Goal: Task Accomplishment & Management: Manage account settings

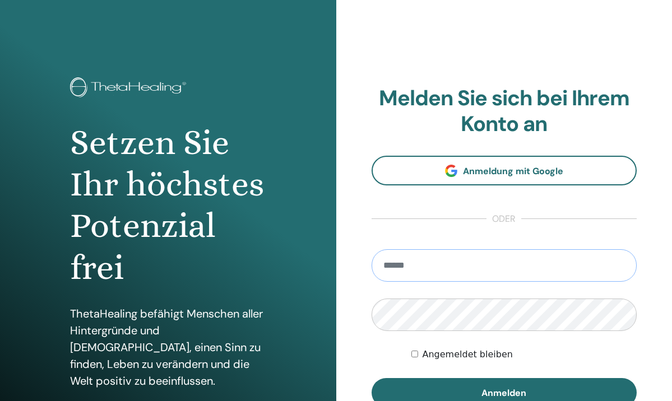
type input "**********"
click at [504, 392] on button "Anmelden" at bounding box center [505, 392] width 266 height 29
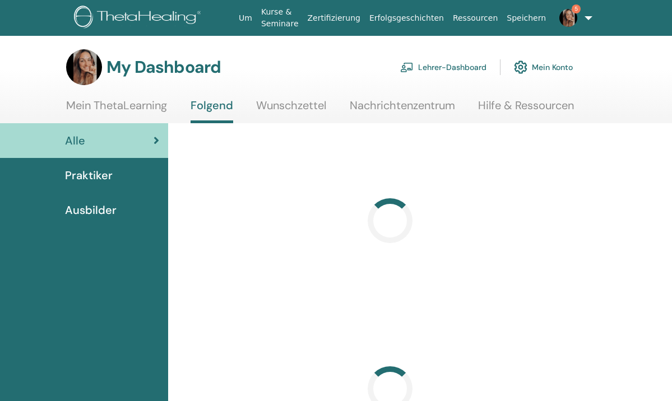
click at [471, 67] on link "Lehrer-Dashboard" at bounding box center [443, 67] width 86 height 25
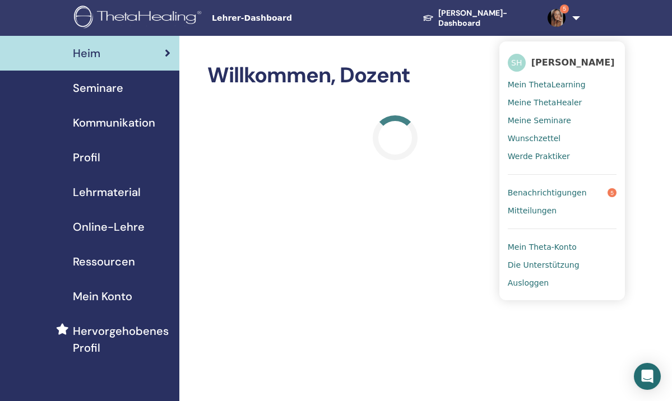
click at [548, 17] on img at bounding box center [557, 18] width 18 height 18
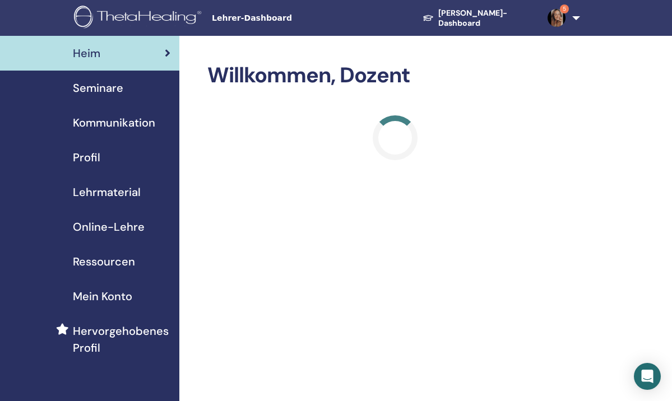
click at [548, 17] on img at bounding box center [557, 18] width 18 height 18
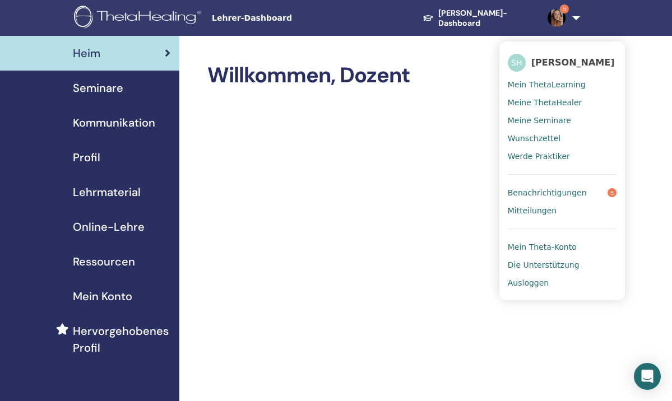
click at [520, 192] on span "Benachrichtigungen" at bounding box center [547, 193] width 79 height 10
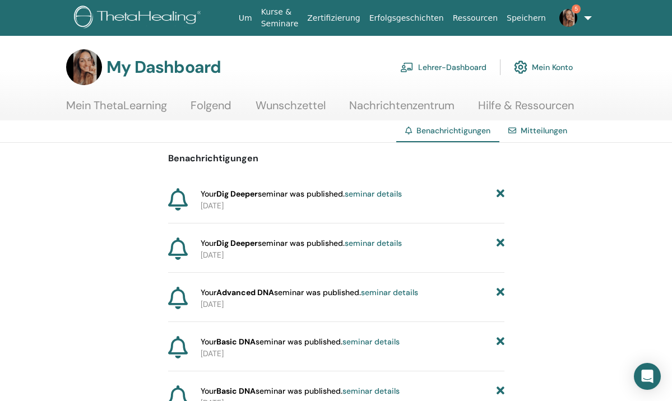
click at [90, 74] on img at bounding box center [84, 67] width 36 height 36
click at [277, 15] on link "Kurse & Seminare" at bounding box center [280, 18] width 47 height 33
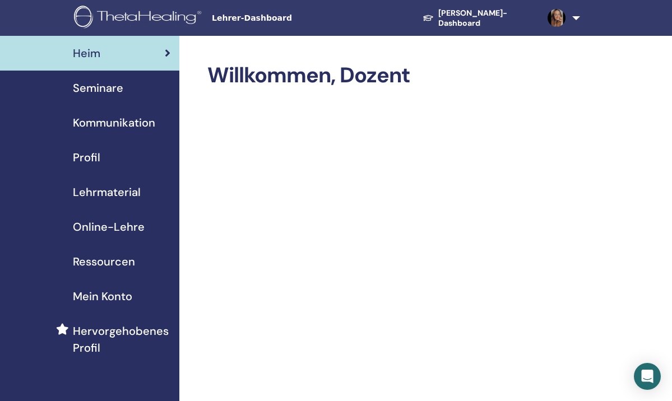
click at [113, 87] on span "Seminare" at bounding box center [98, 88] width 50 height 17
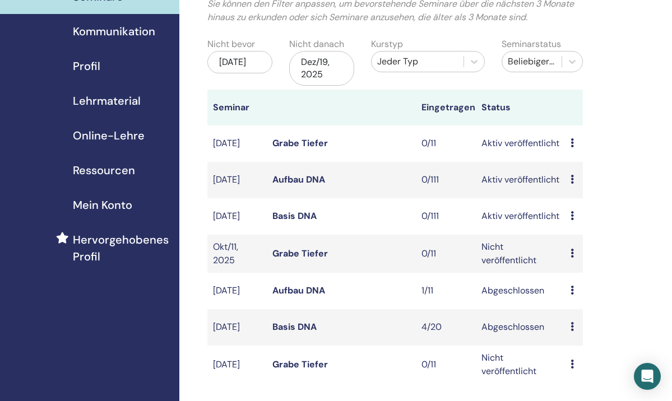
scroll to position [86, 0]
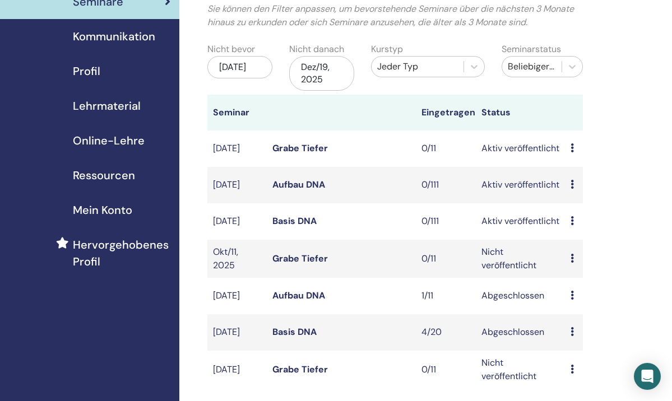
click at [261, 69] on div "Jun/19, 2025" at bounding box center [239, 67] width 65 height 22
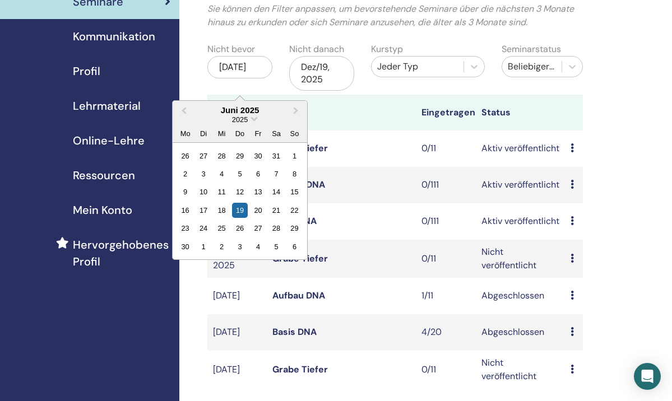
click at [226, 109] on div "Juni 2025" at bounding box center [240, 110] width 135 height 10
click at [184, 108] on span "Previous Month" at bounding box center [184, 110] width 0 height 12
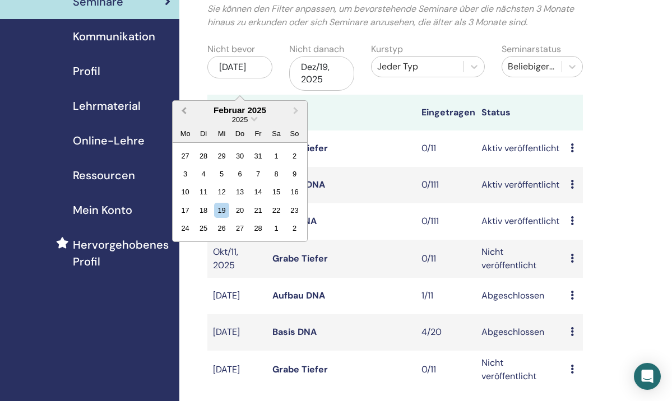
click at [184, 108] on span "Previous Month" at bounding box center [184, 110] width 0 height 12
click at [275, 189] on div "19" at bounding box center [275, 191] width 15 height 15
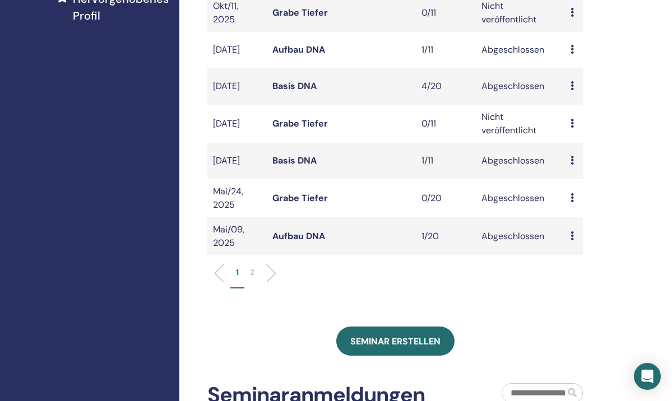
scroll to position [334, 0]
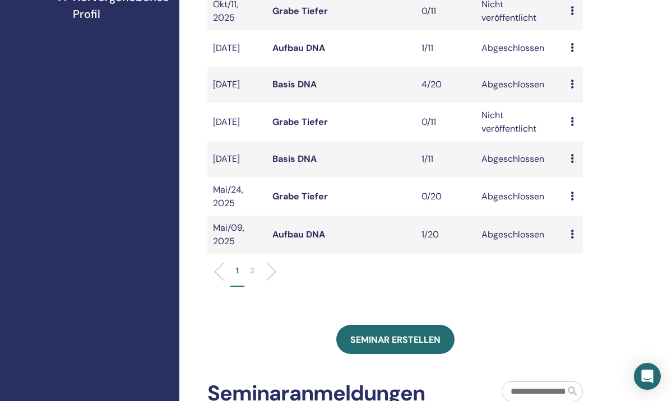
click at [270, 281] on li at bounding box center [266, 271] width 19 height 19
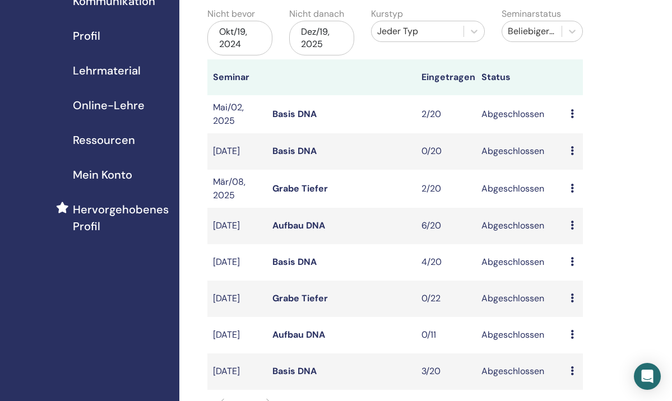
scroll to position [117, 0]
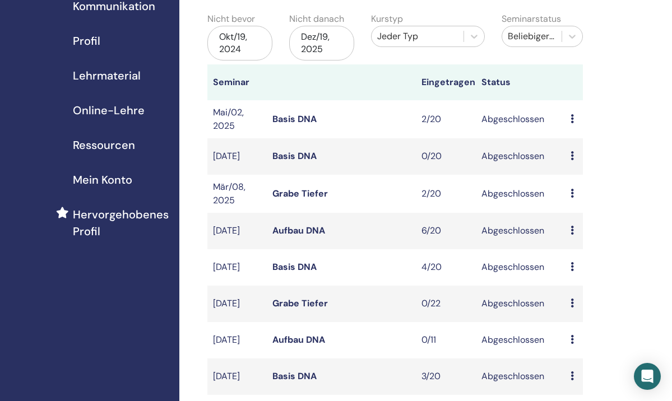
click at [290, 233] on link "Aufbau DNA" at bounding box center [298, 231] width 53 height 12
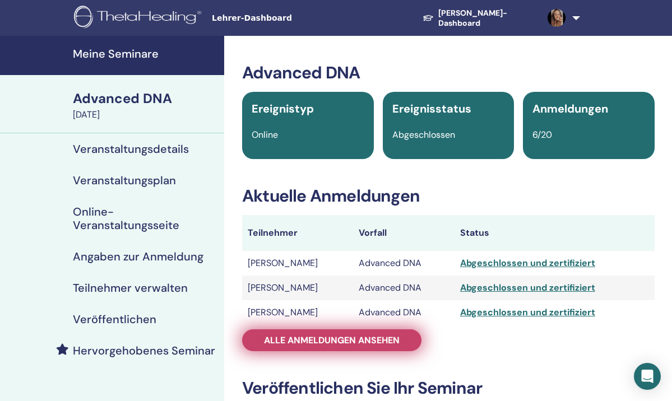
click at [318, 345] on span "Alle Anmeldungen ansehen" at bounding box center [332, 341] width 136 height 12
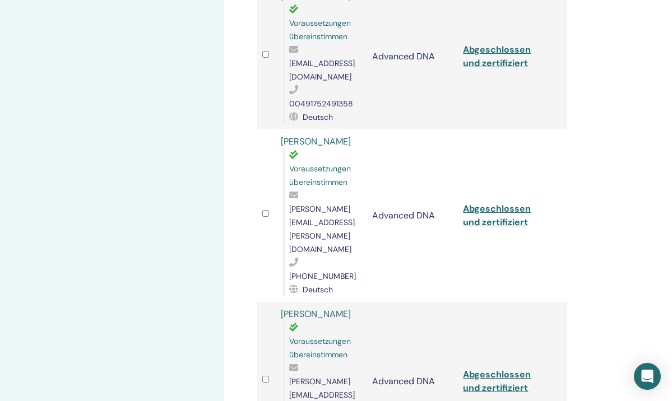
scroll to position [592, 0]
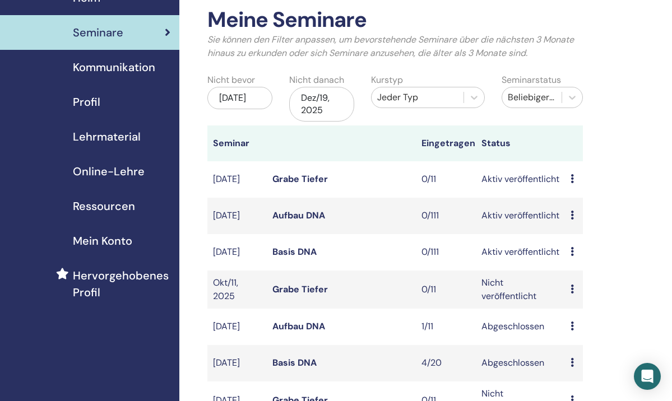
scroll to position [1, 0]
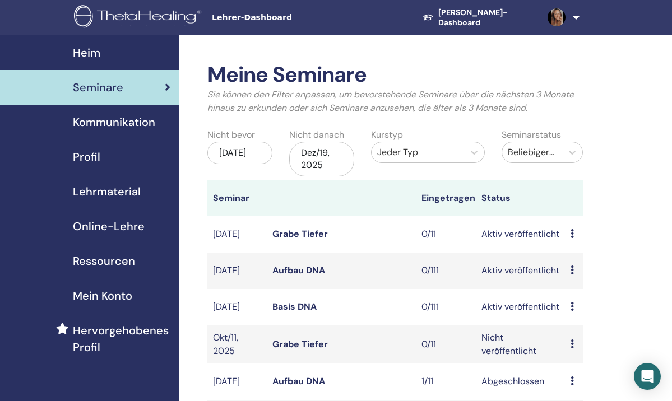
click at [530, 151] on div "Beliebiger Status" at bounding box center [532, 152] width 48 height 13
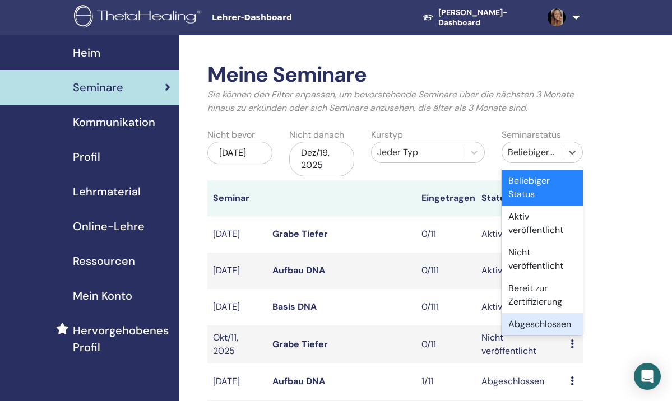
click at [528, 324] on div "Abgeschlossen" at bounding box center [542, 324] width 81 height 22
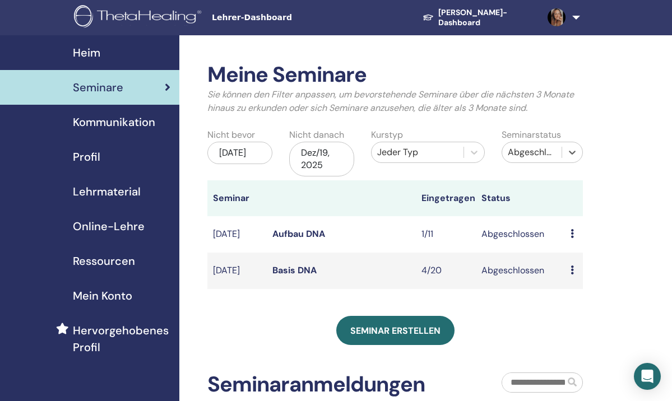
click at [252, 163] on div "[DATE]" at bounding box center [239, 153] width 65 height 22
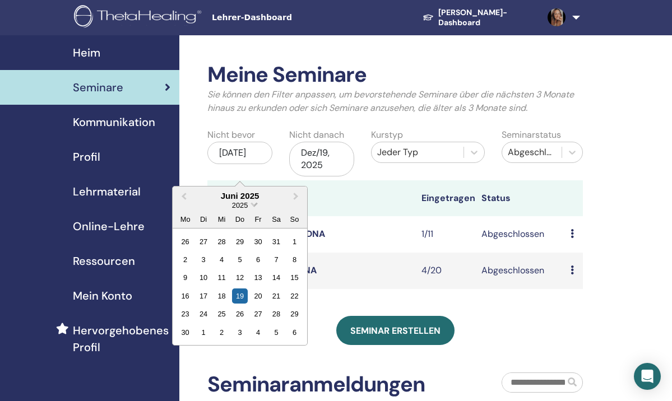
click at [253, 206] on span "Choose Date" at bounding box center [254, 203] width 7 height 7
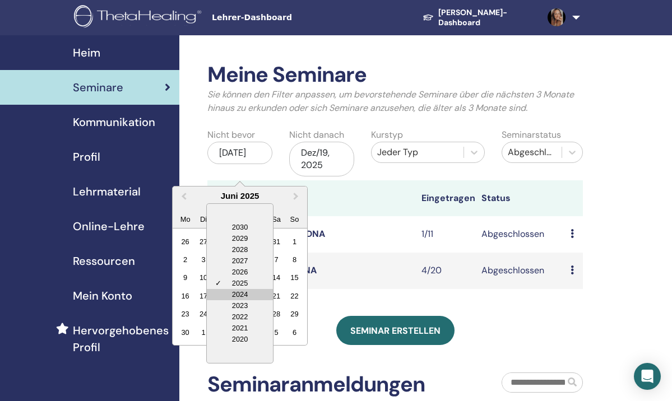
click at [235, 293] on div "2024" at bounding box center [240, 294] width 66 height 11
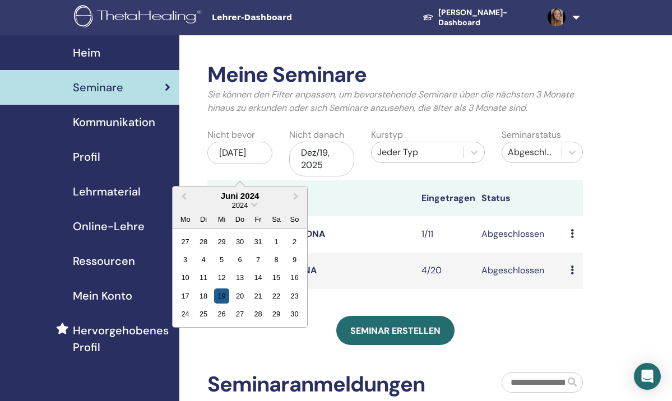
click at [226, 295] on div "19" at bounding box center [221, 296] width 15 height 15
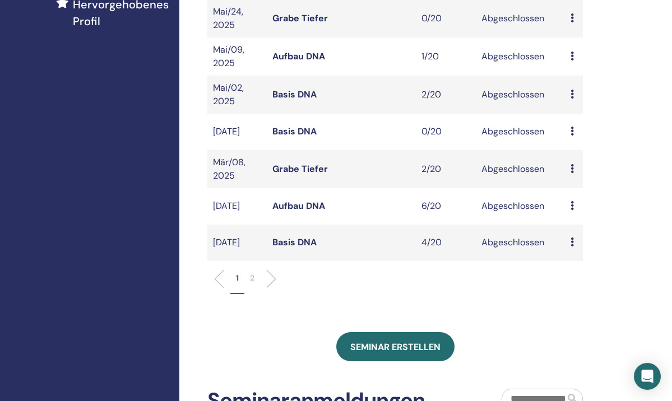
scroll to position [337, 0]
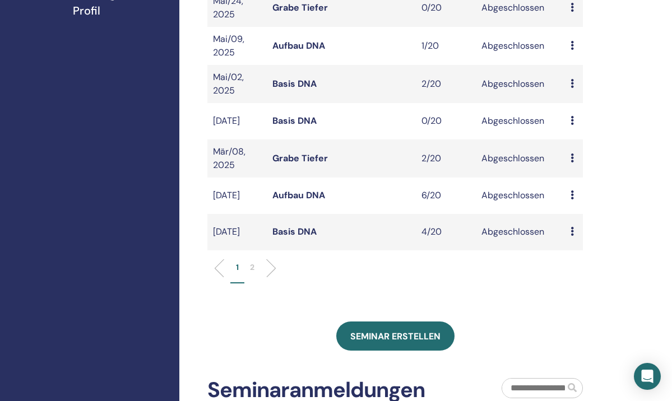
click at [289, 238] on link "Basis DNA" at bounding box center [294, 232] width 44 height 12
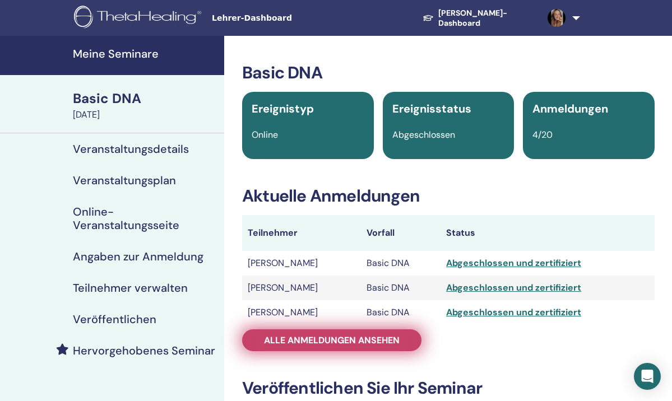
click at [278, 335] on span "Alle Anmeldungen ansehen" at bounding box center [332, 341] width 136 height 12
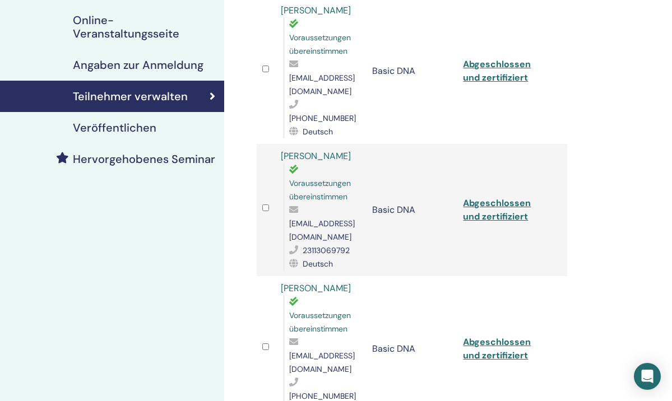
scroll to position [193, 0]
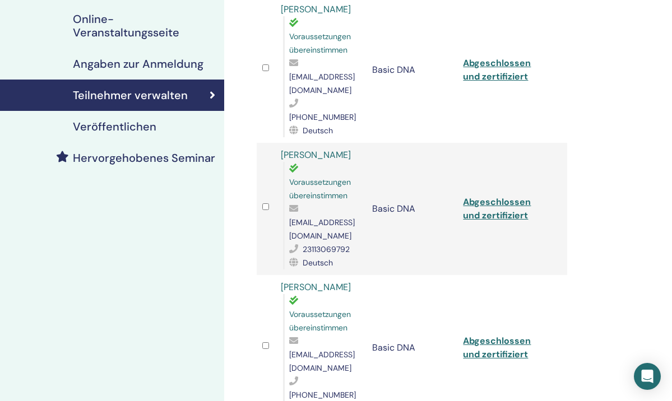
click at [297, 281] on link "[PERSON_NAME]" at bounding box center [316, 287] width 70 height 12
